Goal: Transaction & Acquisition: Purchase product/service

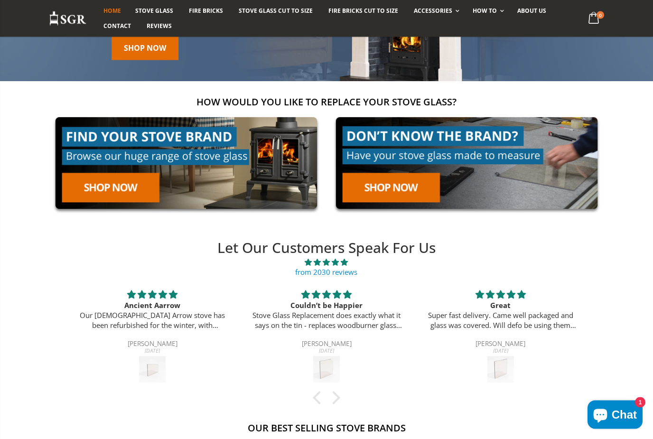
scroll to position [110, 0]
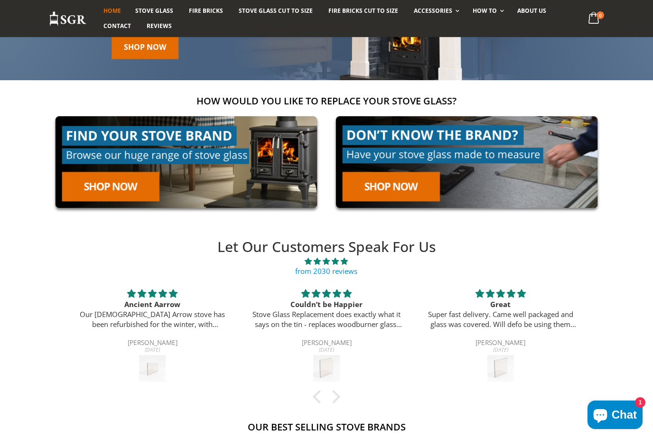
click at [131, 191] on link at bounding box center [186, 162] width 275 height 105
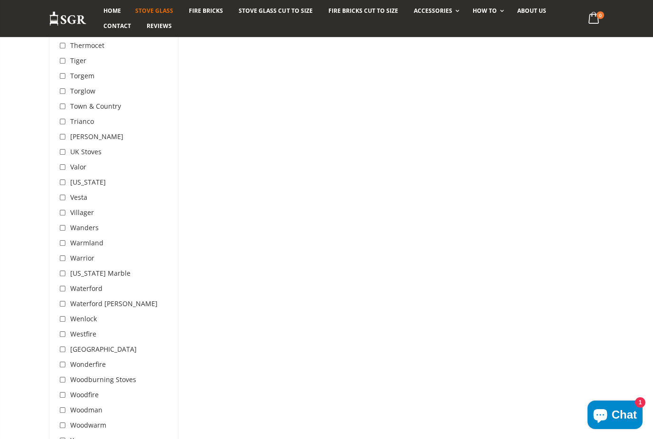
scroll to position [2937, 0]
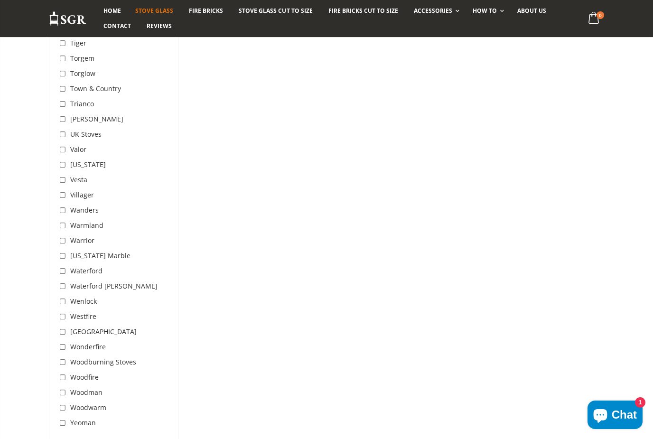
click at [65, 312] on input "checkbox" at bounding box center [63, 316] width 9 height 9
checkbox input "true"
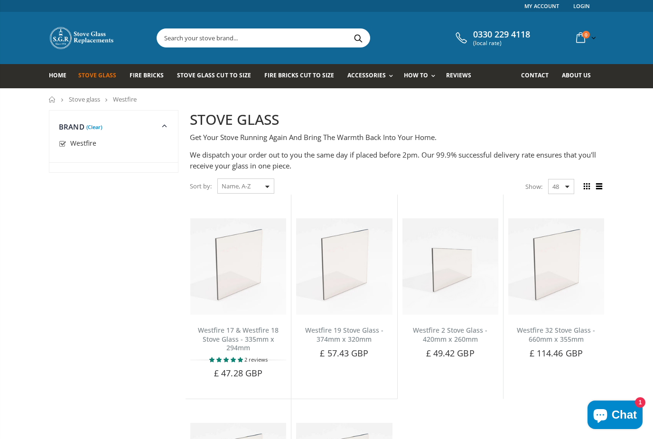
click at [229, 79] on span "Stove Glass Cut To Size" at bounding box center [214, 75] width 74 height 8
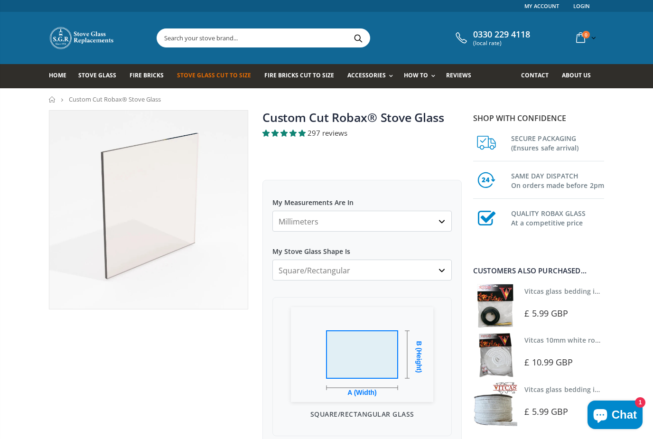
click at [443, 274] on select "Square/Rectangular Arched Half Arch Both Top Corners Cut Single Corner Cut All …" at bounding box center [362, 270] width 179 height 21
select select "circular"
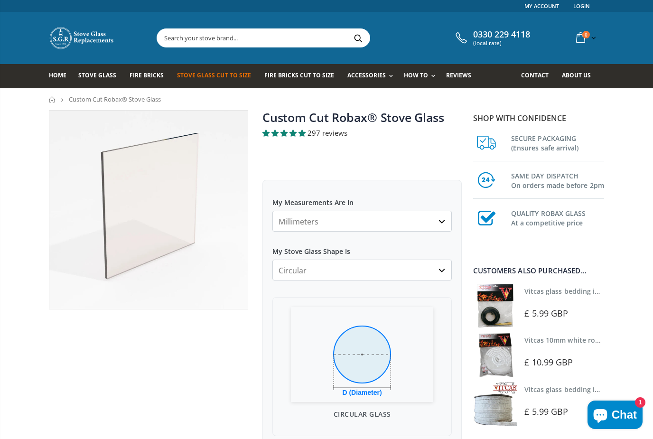
click at [441, 274] on select "Square/Rectangular Arched Half Arch Both Top Corners Cut Single Corner Cut All …" at bounding box center [362, 270] width 179 height 21
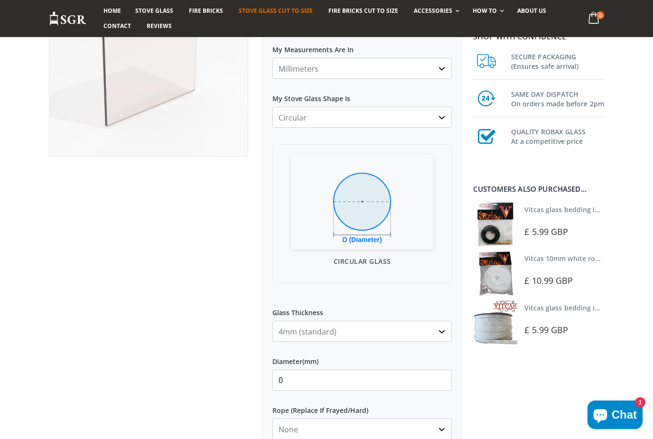
click at [367, 387] on input "0" at bounding box center [362, 380] width 179 height 21
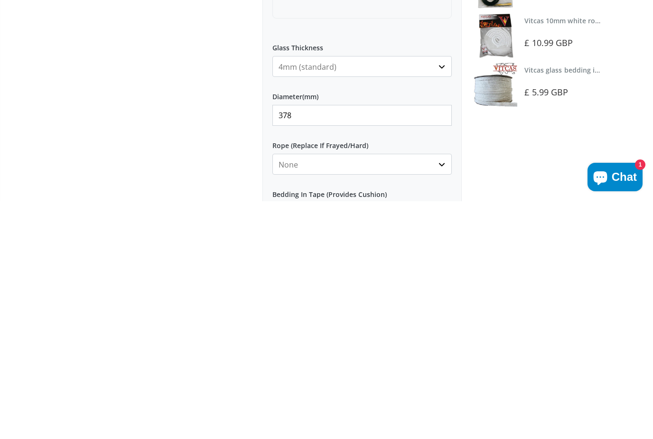
type input "378"
click at [441, 392] on select "None 3mm White 6mm White 8mm White 10mm White 12mm White 6mm Black 8mm Black 10…" at bounding box center [362, 402] width 179 height 21
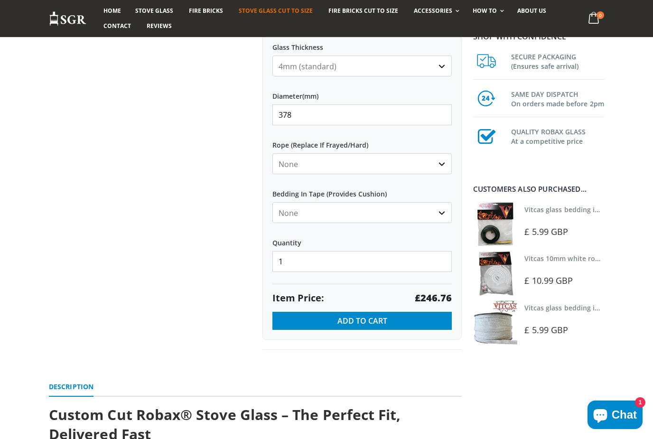
select select "10mm-black"
click at [446, 220] on select "None Black White" at bounding box center [362, 212] width 179 height 21
select select "black"
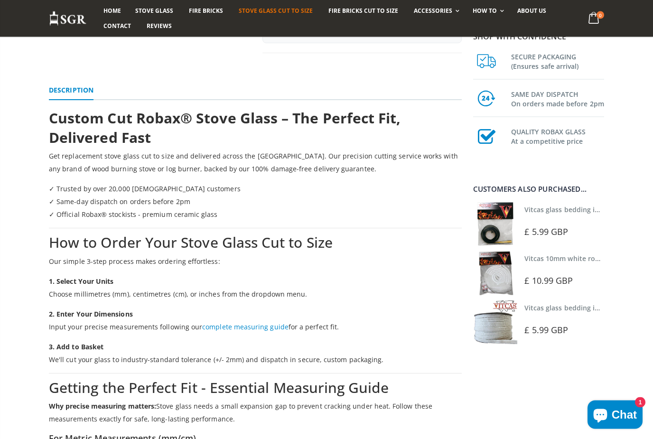
scroll to position [717, 0]
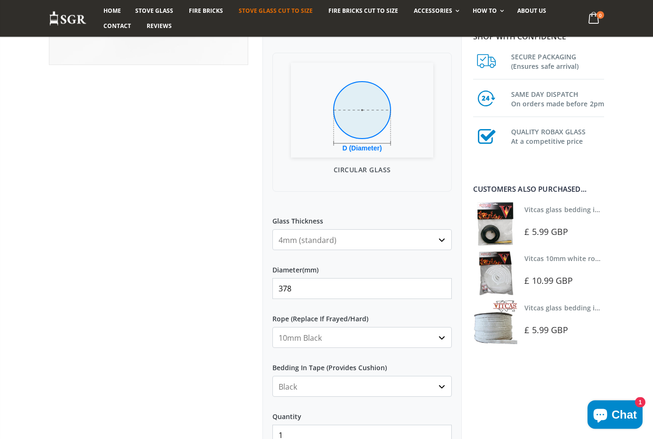
click at [444, 240] on select "4mm (standard) 5mm (gas fires with baffled flue) 3mm (For Use In Stoves With Th…" at bounding box center [362, 240] width 179 height 21
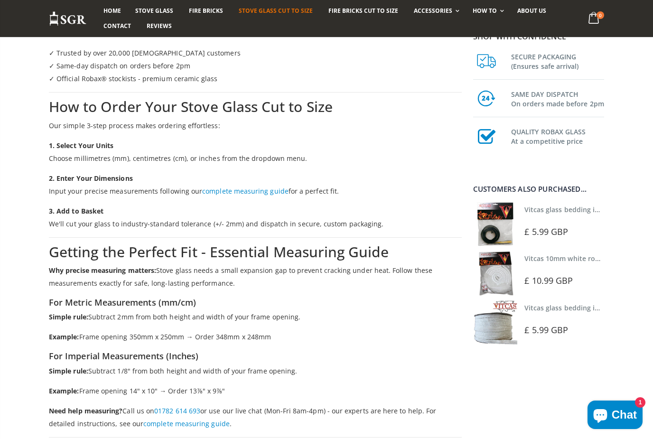
scroll to position [851, 0]
click at [238, 193] on link "complete measuring guide" at bounding box center [245, 191] width 86 height 9
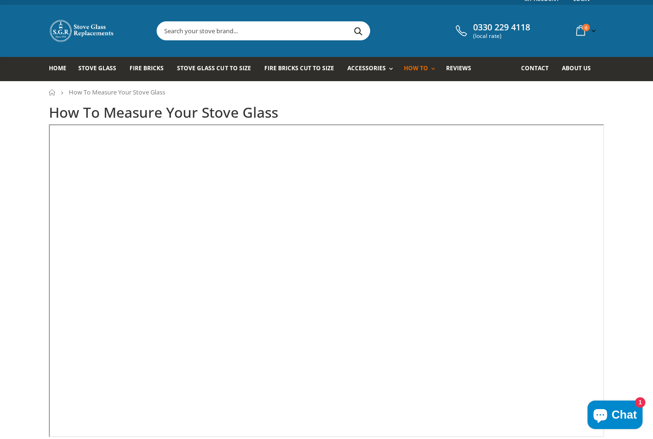
scroll to position [38, 0]
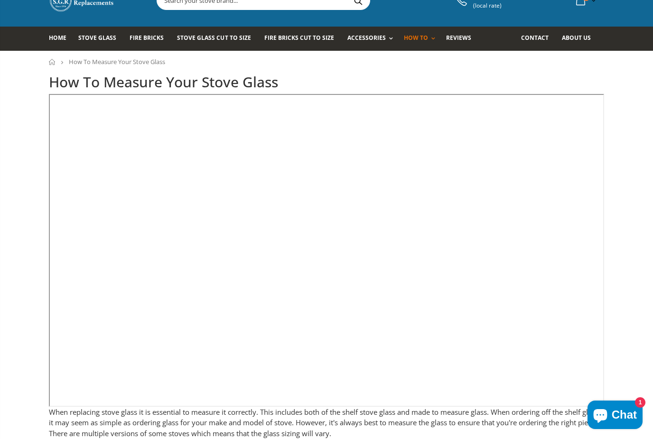
click at [198, 38] on span "Stove Glass Cut To Size" at bounding box center [214, 38] width 74 height 8
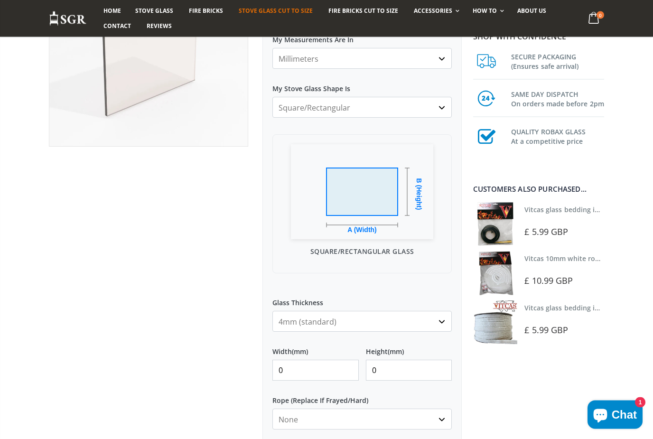
scroll to position [166, 0]
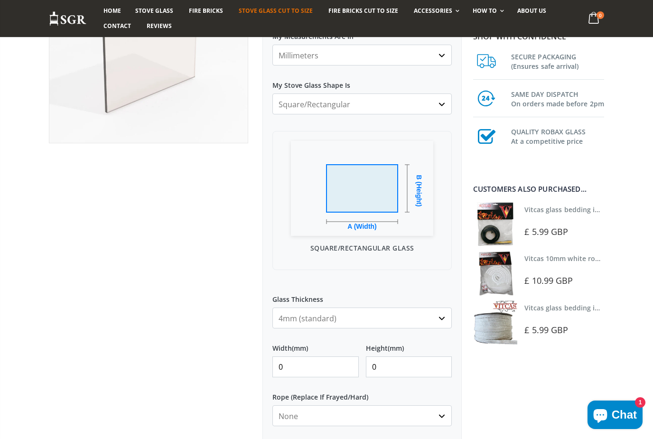
click at [433, 106] on select "Square/Rectangular Arched Half Arch Both Top Corners Cut Single Corner Cut All …" at bounding box center [362, 104] width 179 height 21
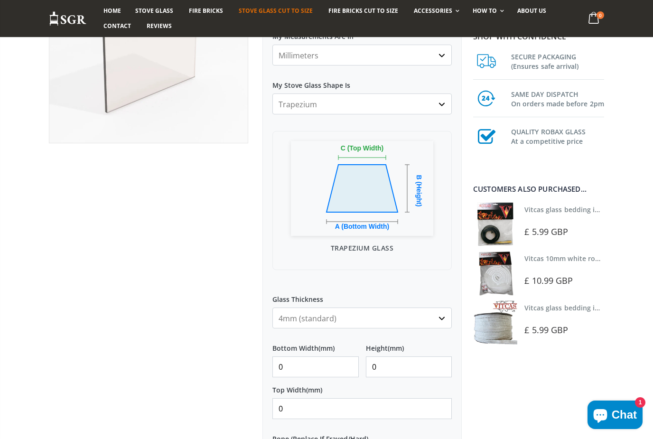
click at [448, 105] on select "Square/Rectangular Arched Half Arch Both Top Corners Cut Single Corner Cut All …" at bounding box center [362, 104] width 179 height 21
select select "circular"
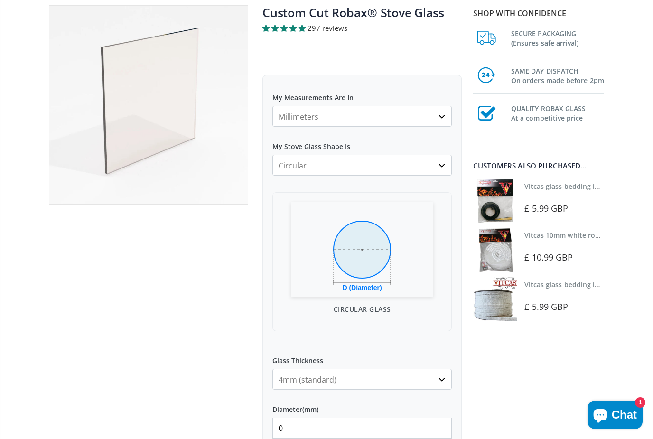
scroll to position [0, 0]
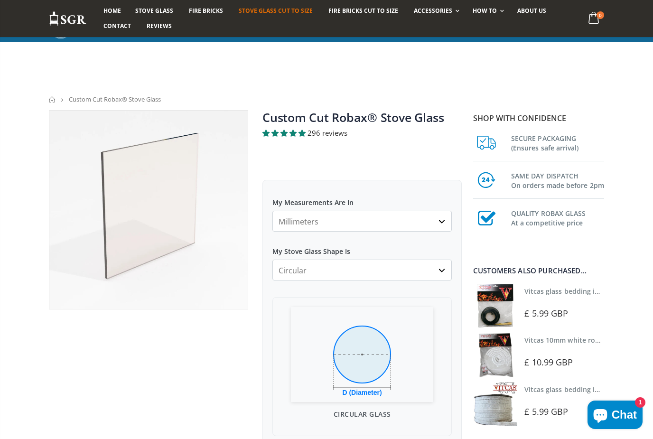
select select "circular"
select select "10mm-black"
select select "black"
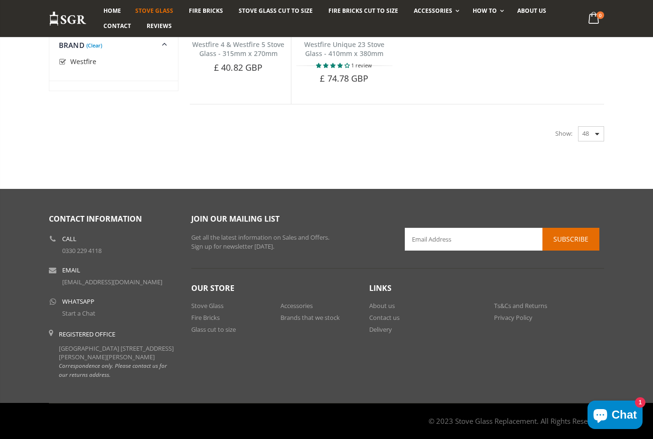
scroll to position [495, 0]
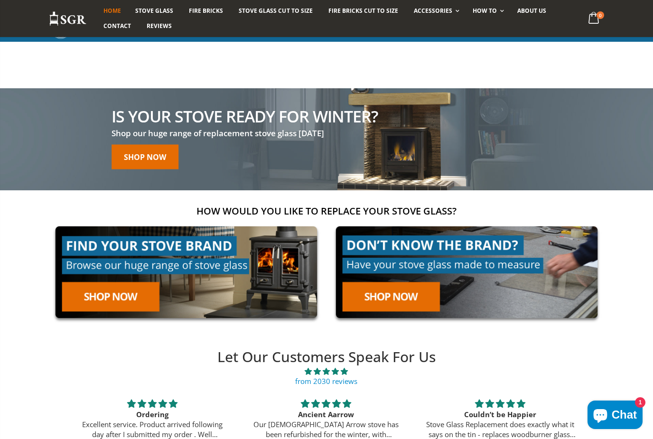
scroll to position [141, 0]
